Goal: Find contact information: Find contact information

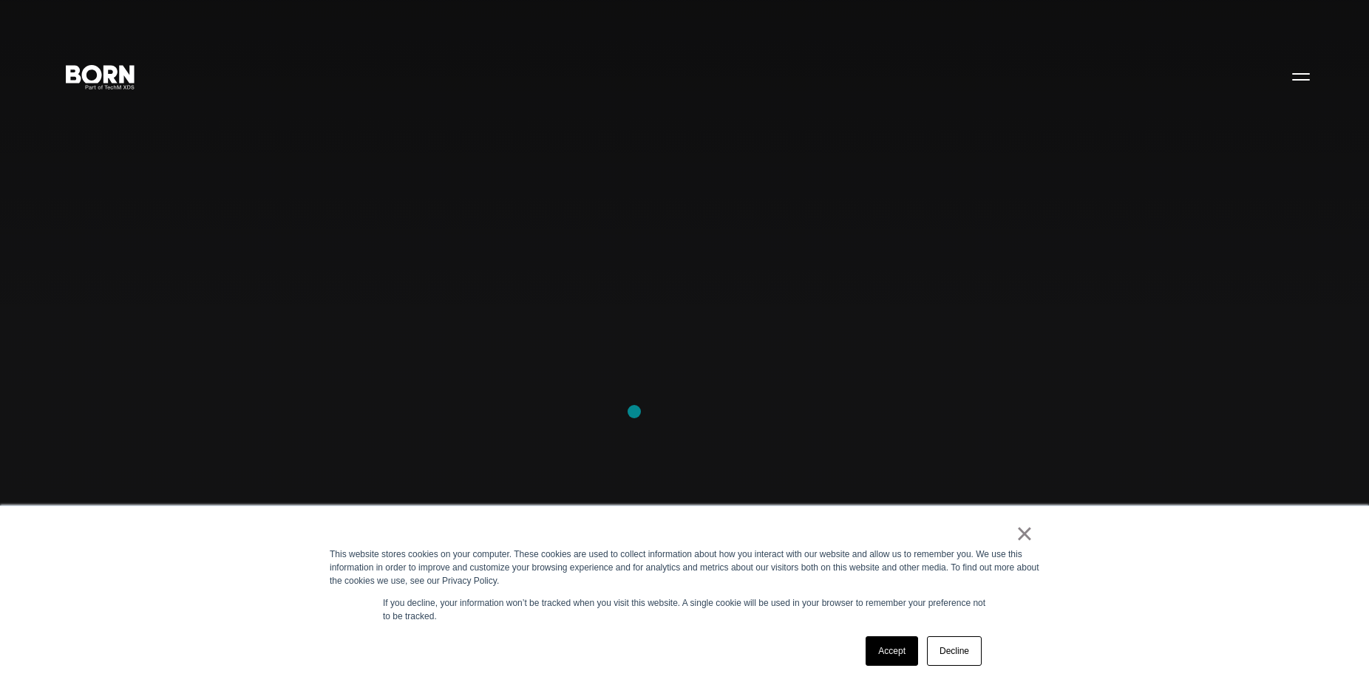
scroll to position [226, 0]
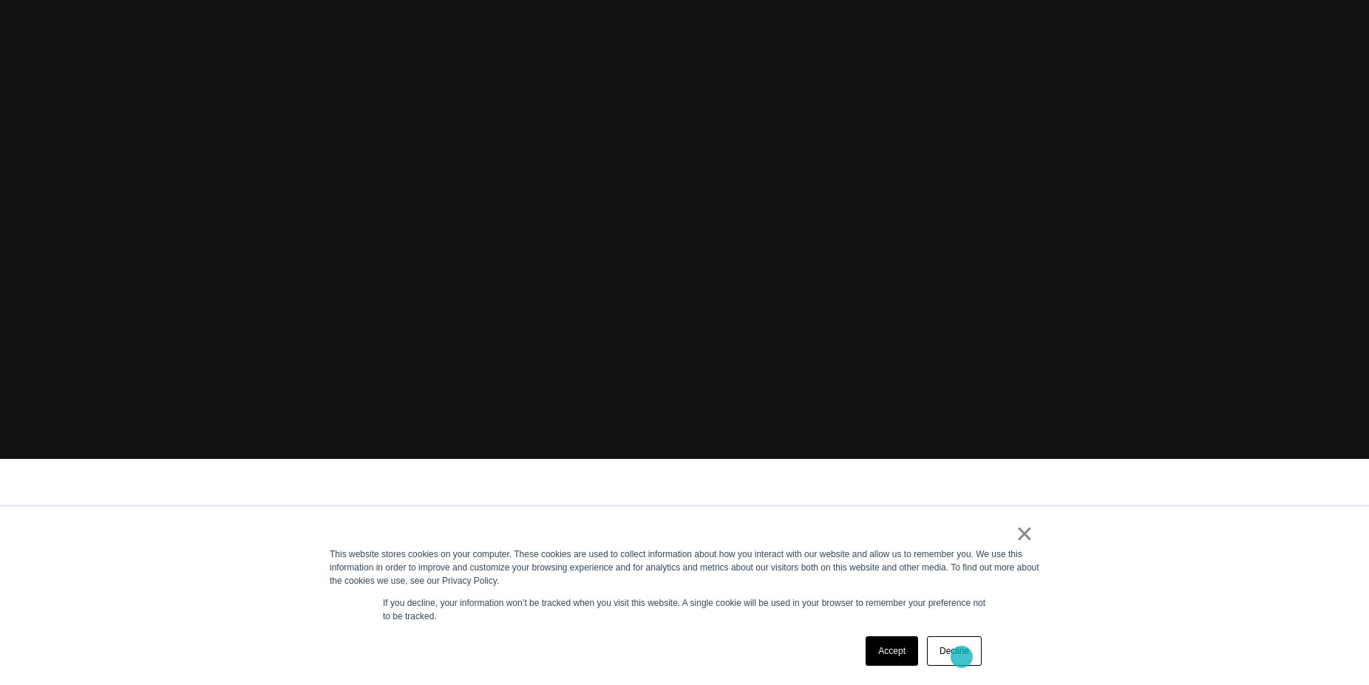
click at [962, 657] on link "Decline" at bounding box center [954, 651] width 55 height 30
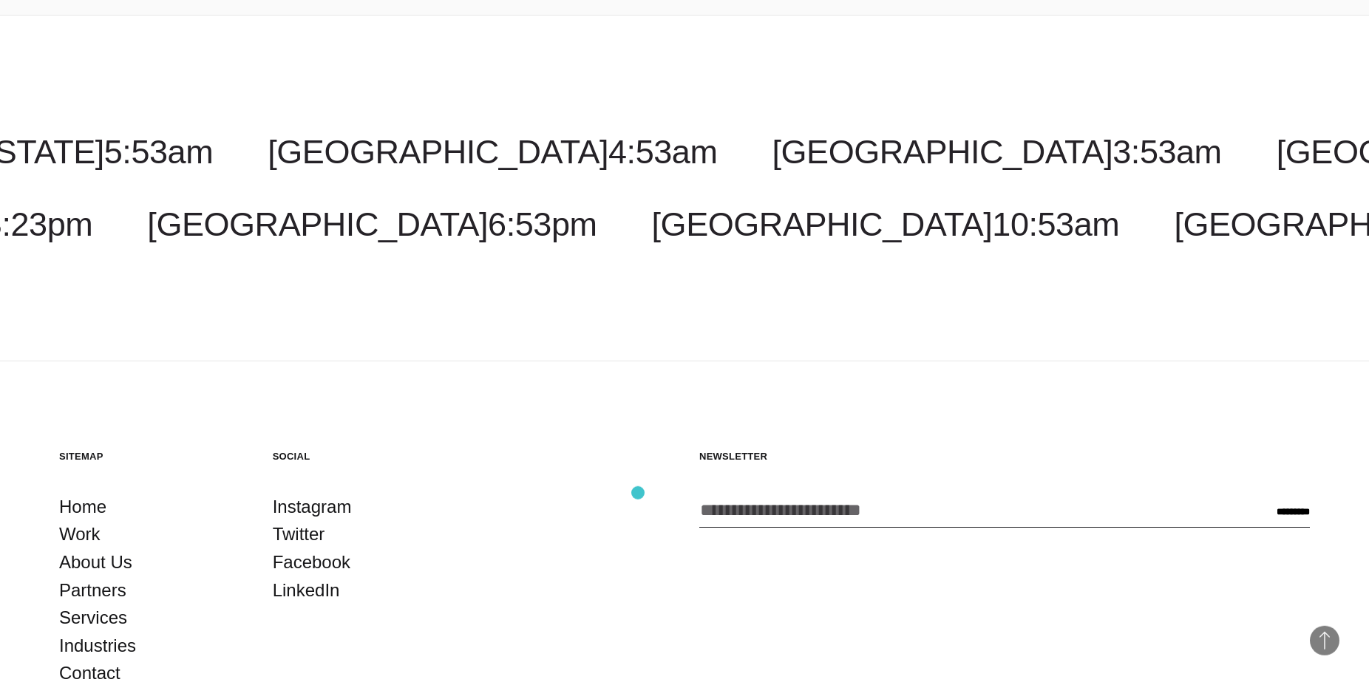
scroll to position [4719, 0]
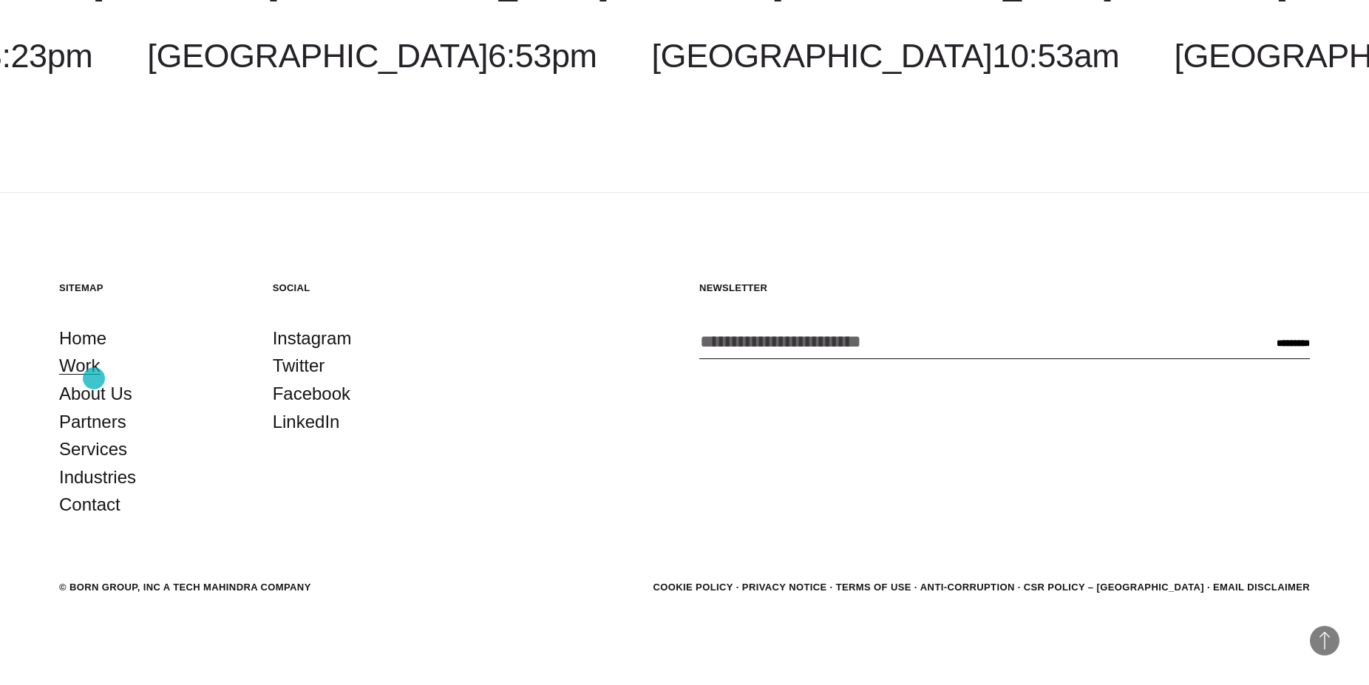
click at [94, 378] on link "Work" at bounding box center [79, 366] width 41 height 28
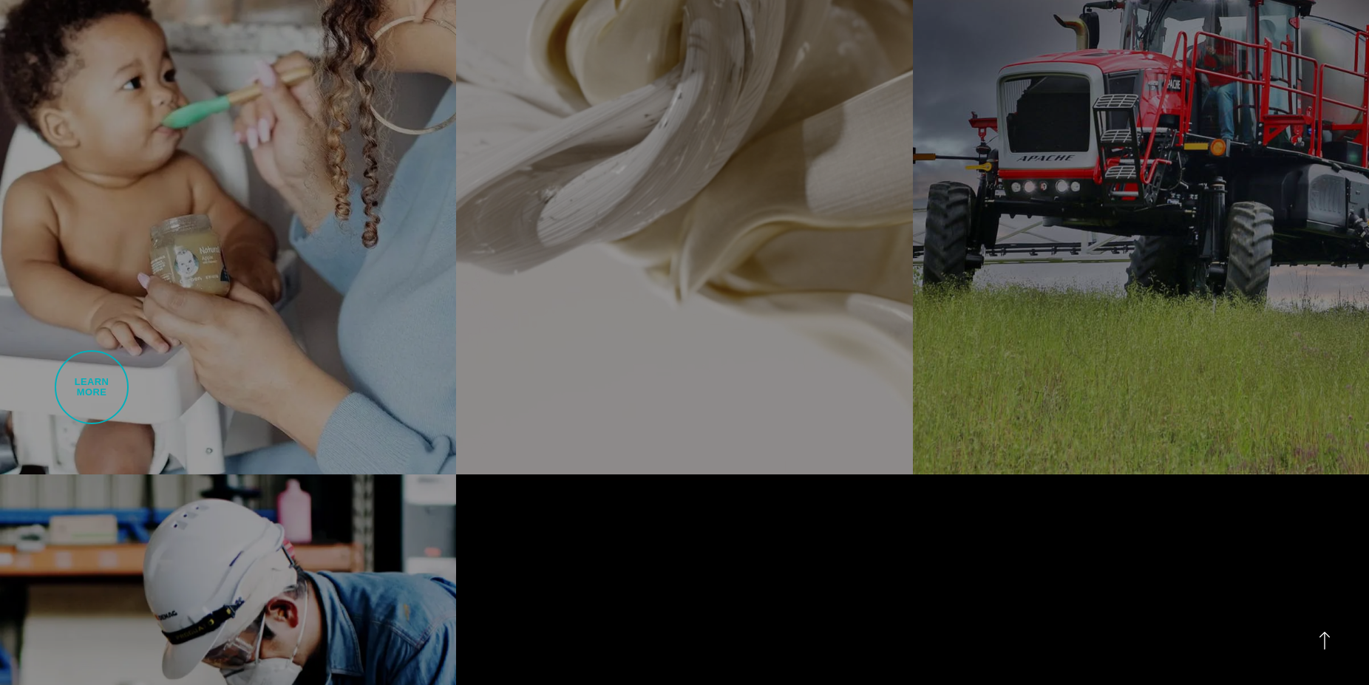
scroll to position [5242, 0]
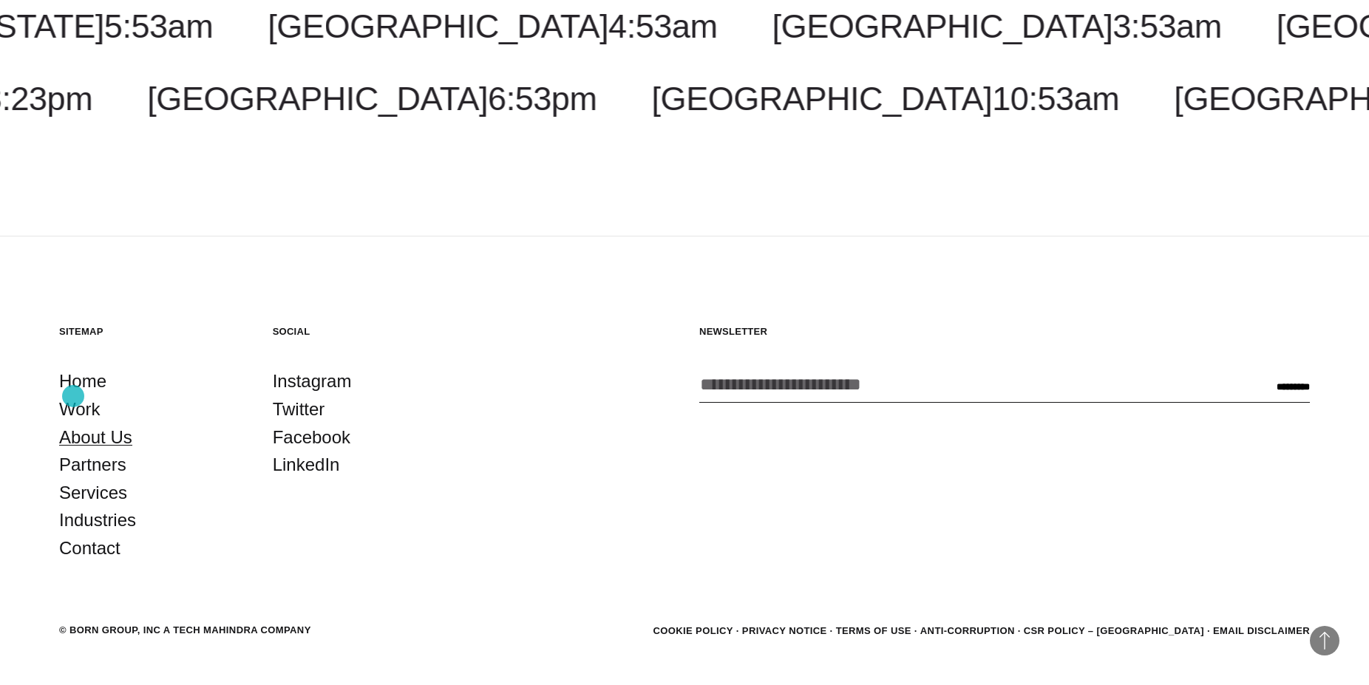
click at [73, 424] on link "About Us" at bounding box center [95, 438] width 73 height 28
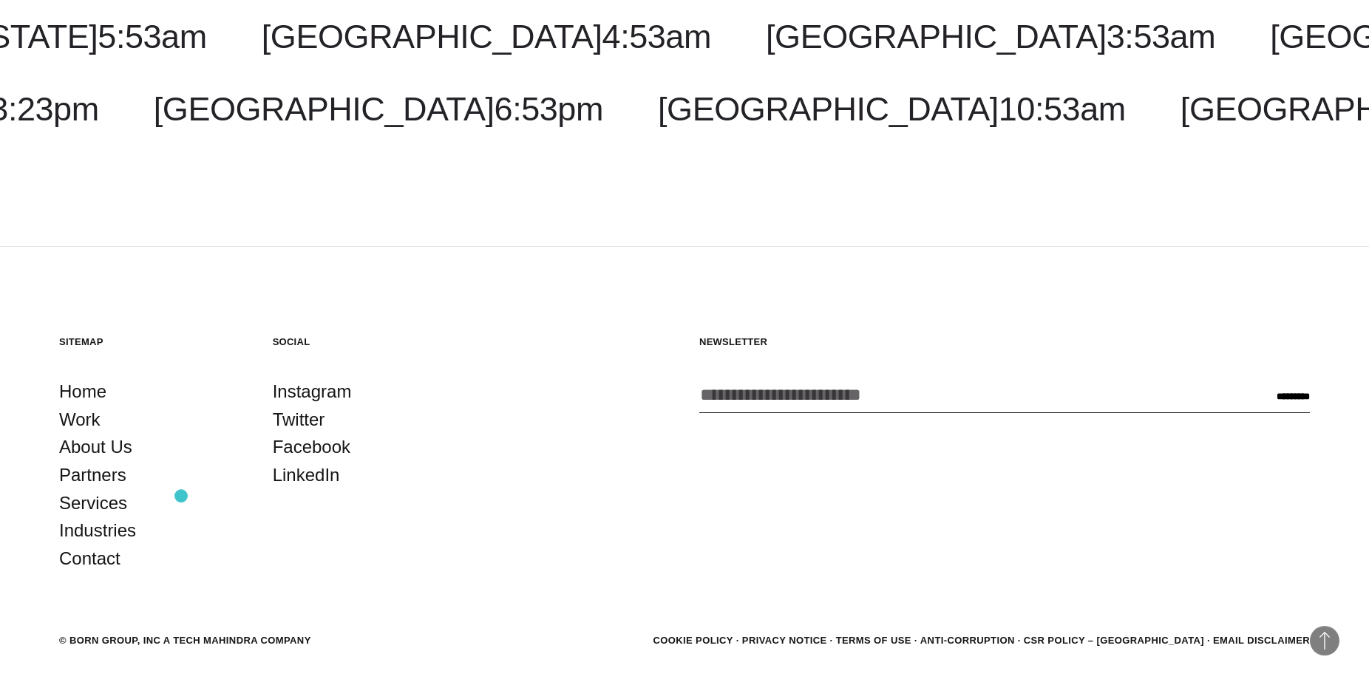
scroll to position [5542, 0]
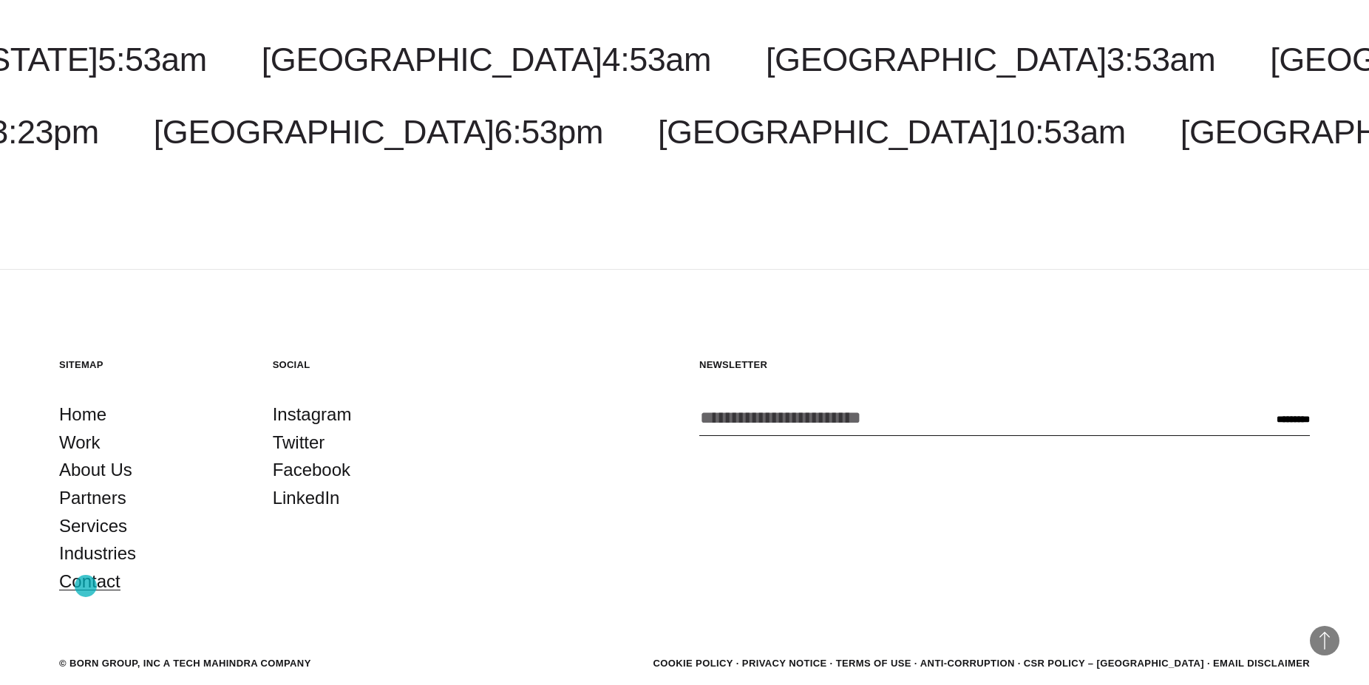
click at [86, 586] on link "Contact" at bounding box center [89, 582] width 61 height 28
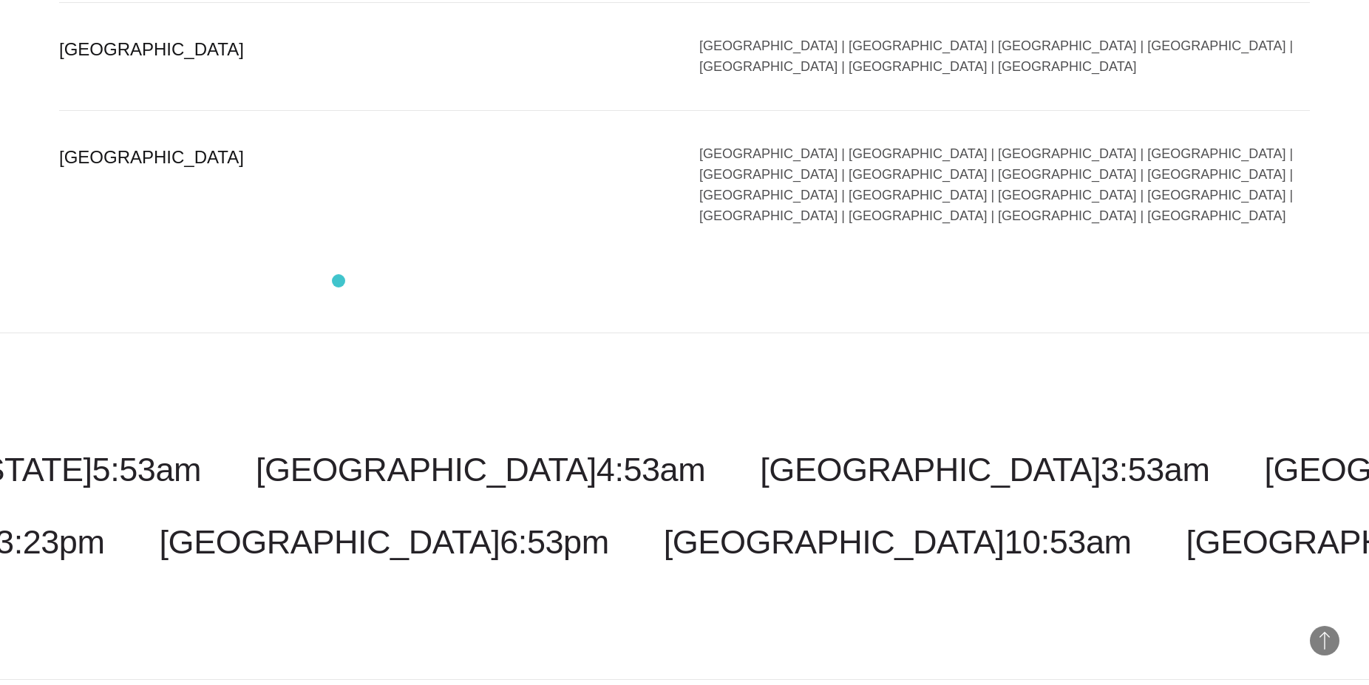
scroll to position [3678, 0]
